Goal: Navigation & Orientation: Go to known website

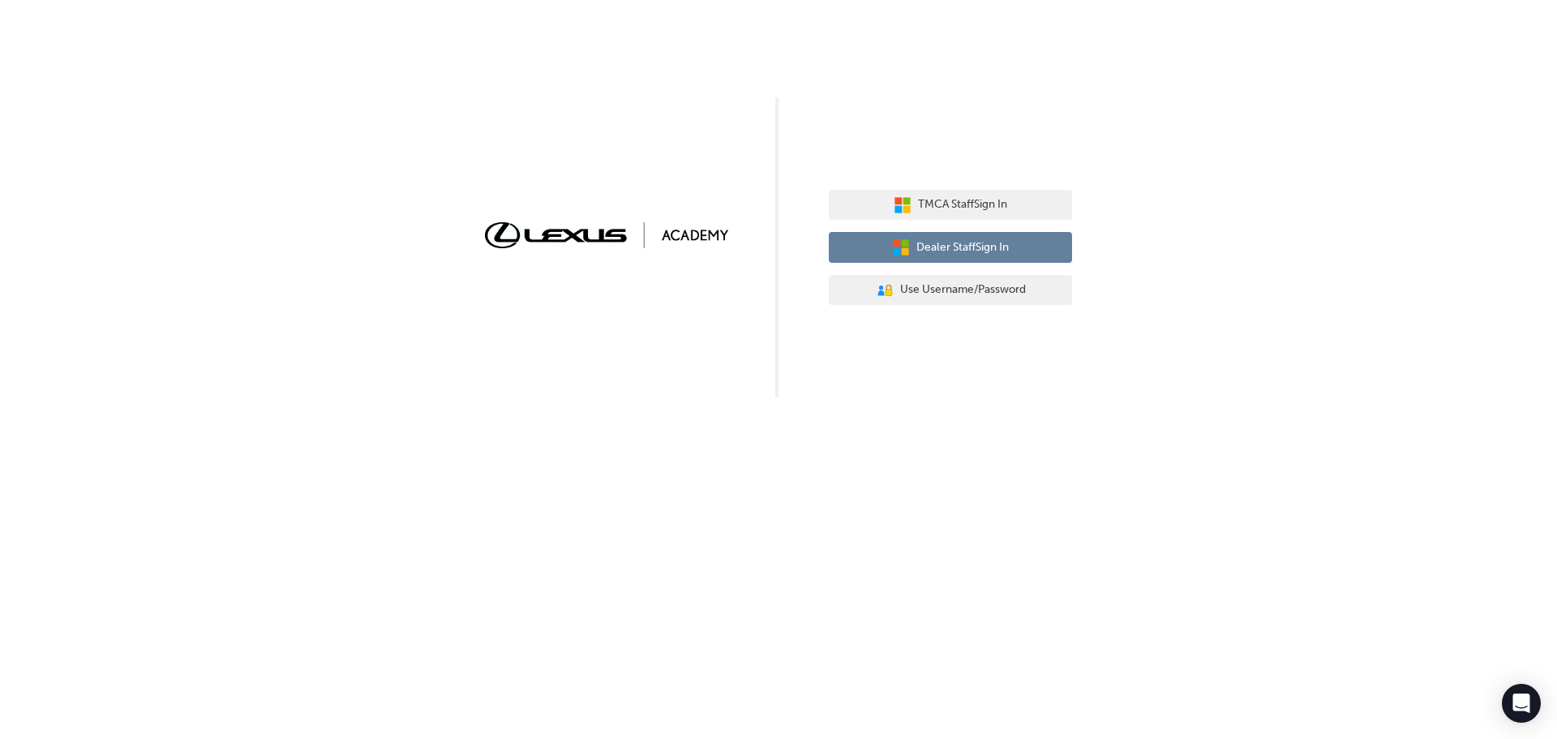
click at [966, 251] on span "Dealer Staff Sign In" at bounding box center [962, 247] width 92 height 19
